Goal: Information Seeking & Learning: Learn about a topic

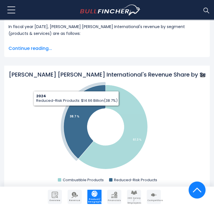
scroll to position [188, 0]
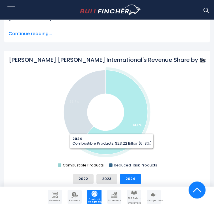
click at [72, 162] on text "Combustible Products" at bounding box center [83, 164] width 41 height 5
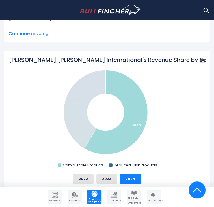
click at [72, 162] on text "Combustible Products" at bounding box center [83, 164] width 41 height 5
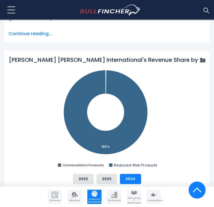
click at [72, 162] on text "Combustible Products" at bounding box center [83, 164] width 41 height 5
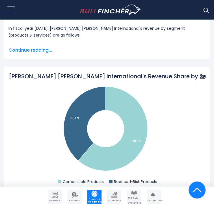
scroll to position [188, 0]
